Goal: Check status: Check status

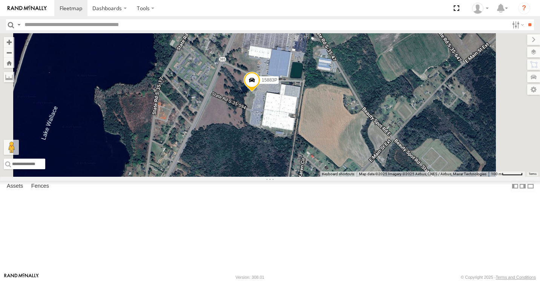
click at [97, 24] on input "text" at bounding box center [266, 24] width 488 height 11
type input "*****"
click at [529, 21] on input "**" at bounding box center [530, 24] width 9 height 11
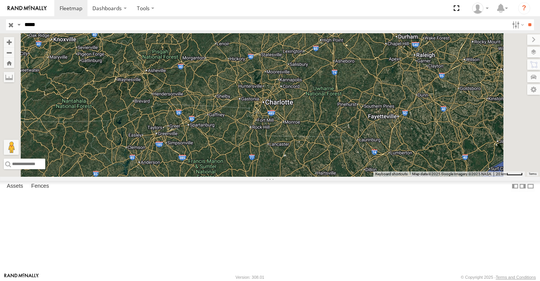
drag, startPoint x: 418, startPoint y: 140, endPoint x: 420, endPoint y: 197, distance: 56.3
click at [421, 177] on div at bounding box center [270, 104] width 540 height 143
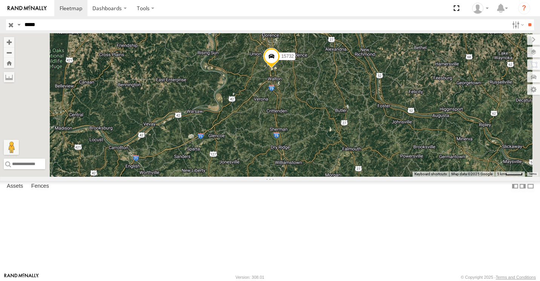
click at [9, 23] on input "button" at bounding box center [11, 24] width 10 height 11
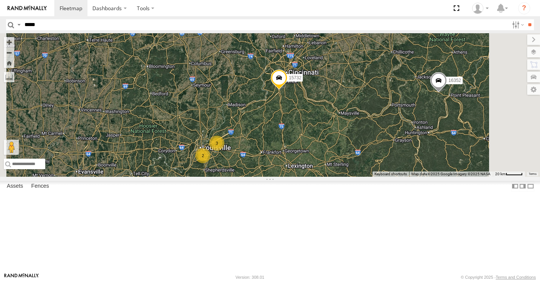
click at [223, 194] on div "5" at bounding box center [215, 186] width 15 height 15
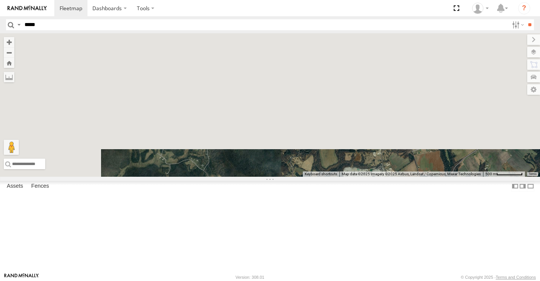
drag, startPoint x: 295, startPoint y: 83, endPoint x: 366, endPoint y: 288, distance: 217.1
click at [366, 280] on html "Dashboards" at bounding box center [270, 140] width 540 height 281
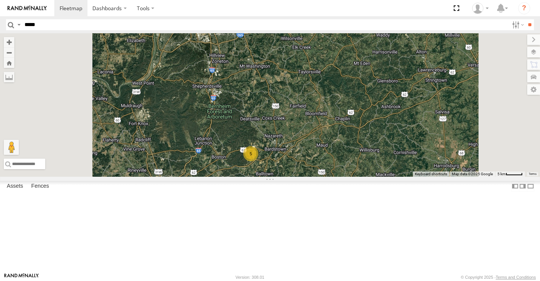
drag, startPoint x: 306, startPoint y: 96, endPoint x: 328, endPoint y: 171, distance: 77.4
click at [328, 171] on div "5 5090 15907P" at bounding box center [270, 104] width 540 height 143
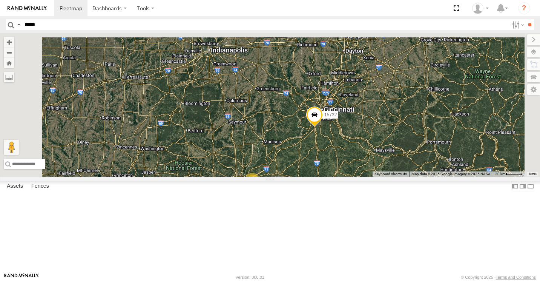
drag, startPoint x: 351, startPoint y: 65, endPoint x: 352, endPoint y: 187, distance: 121.5
click at [353, 177] on div "3 15732 6 5 2 16391 2 2" at bounding box center [270, 104] width 540 height 143
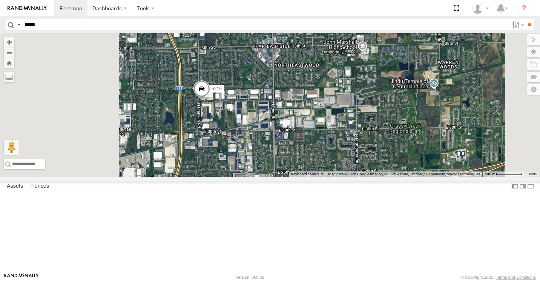
drag, startPoint x: 298, startPoint y: 166, endPoint x: 372, endPoint y: 162, distance: 73.4
click at [372, 162] on div "5210" at bounding box center [270, 104] width 540 height 143
